Goal: Task Accomplishment & Management: Use online tool/utility

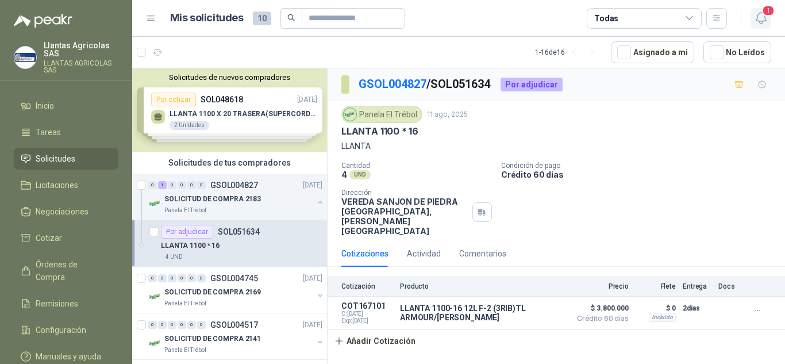
click at [769, 24] on button "1" at bounding box center [761, 18] width 21 height 21
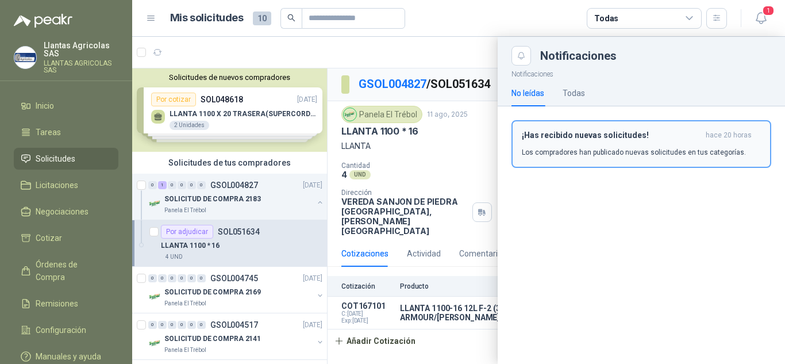
click at [619, 153] on p "Los compradores han publicado nuevas solicitudes en tus categorías." at bounding box center [634, 152] width 224 height 10
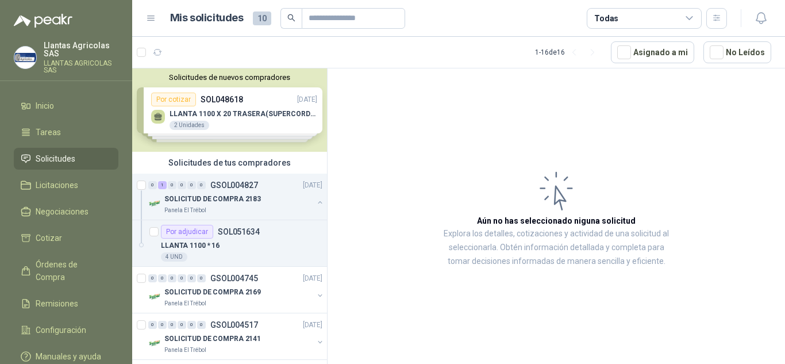
click at [213, 114] on div "Solicitudes de nuevos compradores Por cotizar SOL048618 [DATE] LLANTA 1100 X 20…" at bounding box center [229, 109] width 195 height 83
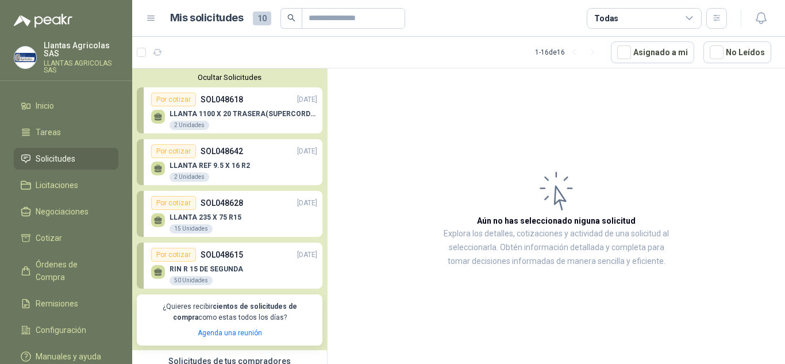
click at [213, 114] on p "LLANTA 1100 X 20 TRASERA(SUPERCORDILLER)" at bounding box center [244, 114] width 148 height 8
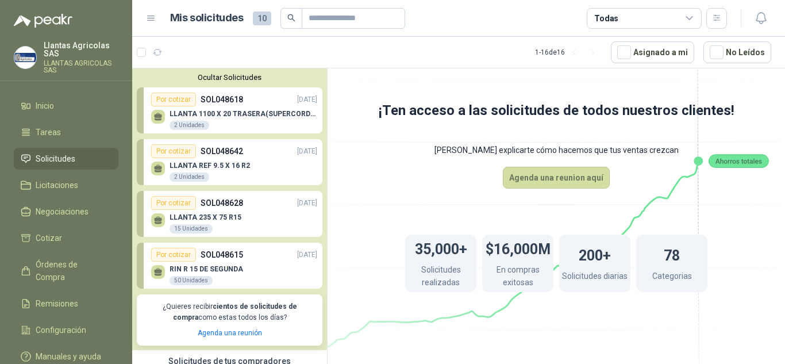
click at [260, 116] on p "LLANTA 1100 X 20 TRASERA(SUPERCORDILLER)" at bounding box center [244, 114] width 148 height 8
click at [170, 117] on p "LLANTA 1100 X 20 TRASERA(SUPERCORDILLER)" at bounding box center [244, 114] width 148 height 8
click at [177, 99] on div "Por cotizar" at bounding box center [173, 100] width 45 height 14
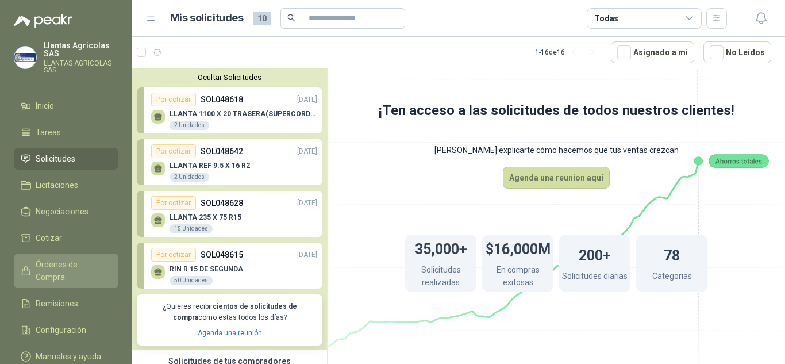
click at [64, 261] on span "Órdenes de Compra" at bounding box center [72, 270] width 72 height 25
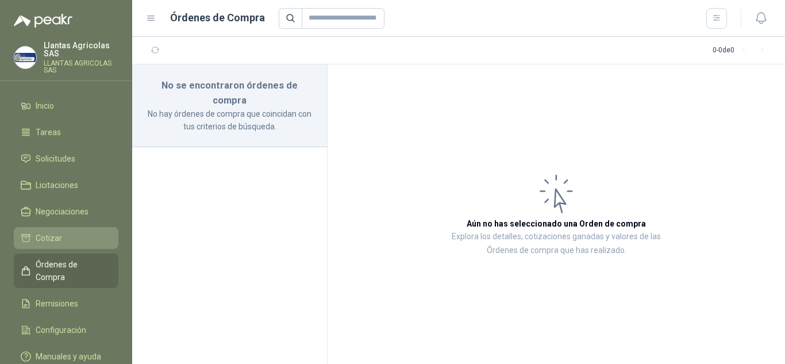
click at [66, 233] on li "Cotizar" at bounding box center [66, 238] width 91 height 13
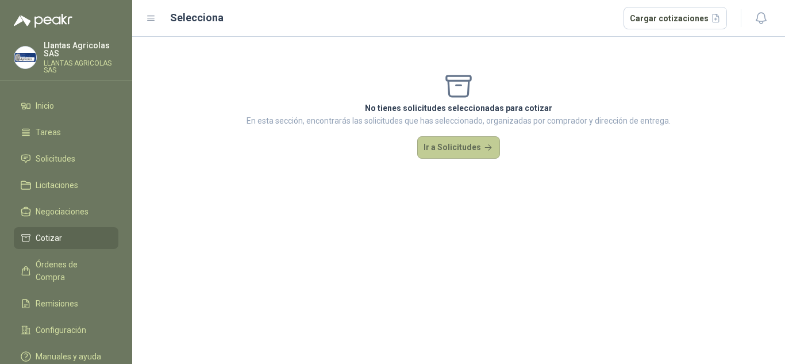
click at [456, 148] on button "Ir a Solicitudes" at bounding box center [458, 147] width 83 height 23
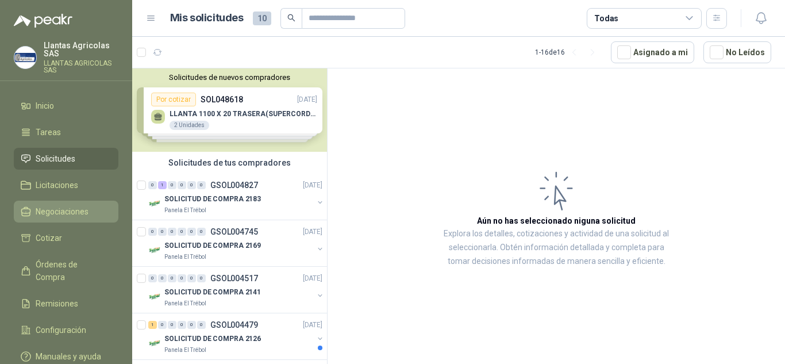
click at [64, 204] on link "Negociaciones" at bounding box center [66, 212] width 105 height 22
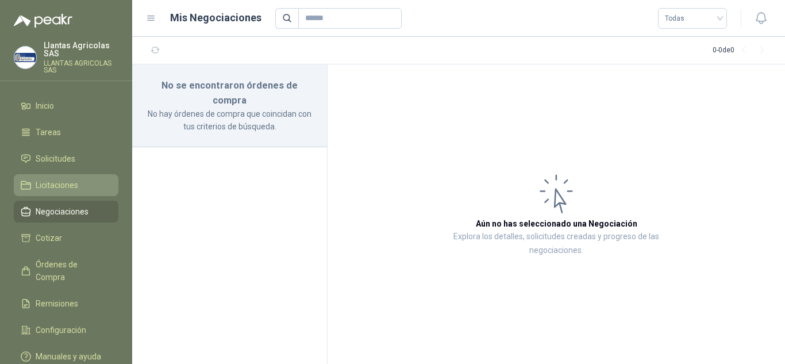
click at [54, 179] on span "Licitaciones" at bounding box center [57, 185] width 43 height 13
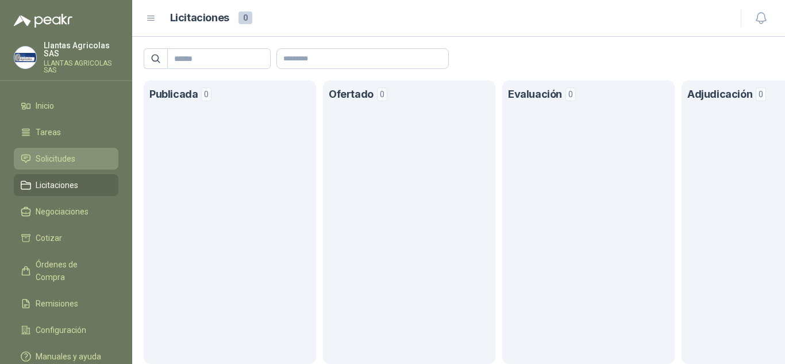
click at [72, 159] on span "Solicitudes" at bounding box center [56, 158] width 40 height 13
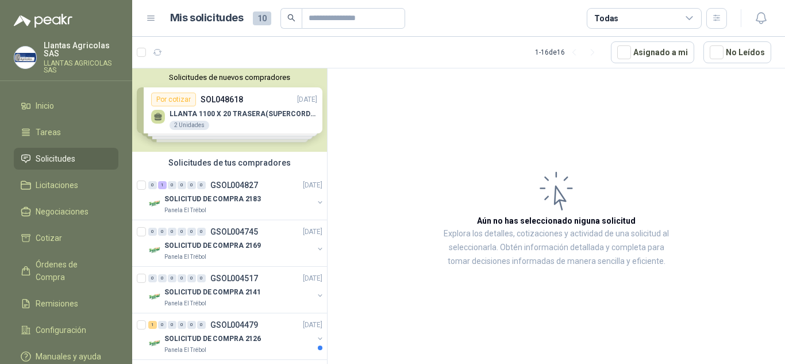
click at [233, 123] on div "Solicitudes de nuevos compradores Por cotizar SOL048618 [DATE] LLANTA 1100 X 20…" at bounding box center [229, 109] width 195 height 83
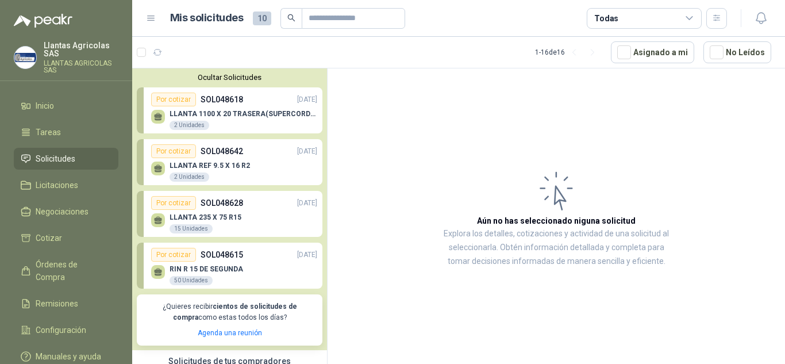
click at [183, 114] on p "LLANTA 1100 X 20 TRASERA(SUPERCORDILLER)" at bounding box center [244, 114] width 148 height 8
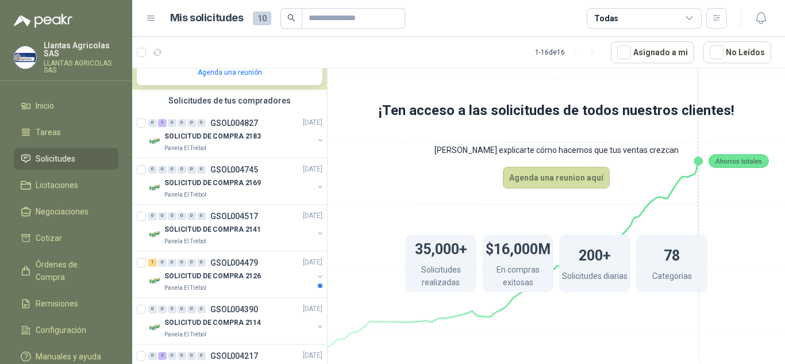
scroll to position [287, 0]
